Goal: Navigation & Orientation: Find specific page/section

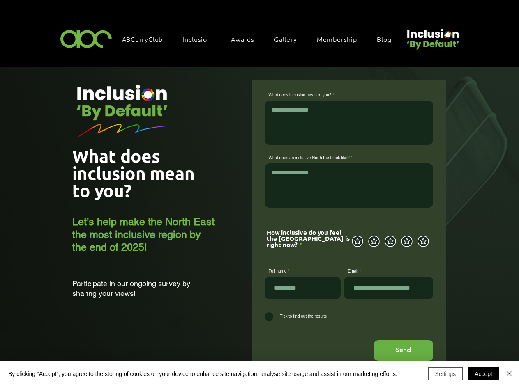
click at [445, 374] on button "Settings" at bounding box center [445, 374] width 35 height 13
click at [483, 374] on div at bounding box center [259, 193] width 519 height 387
click at [509, 374] on div at bounding box center [259, 193] width 519 height 387
